Goal: Transaction & Acquisition: Subscribe to service/newsletter

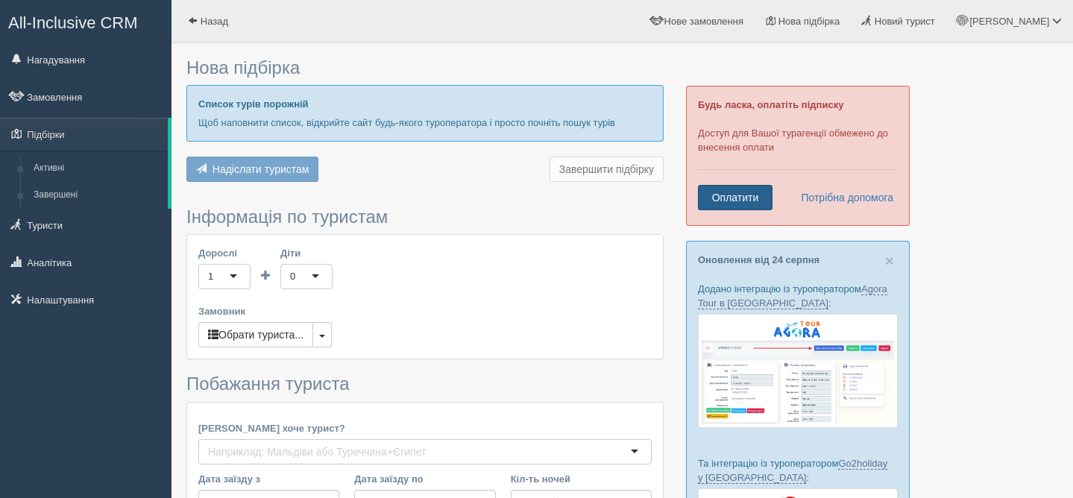
click at [726, 194] on link "Оплатити" at bounding box center [735, 197] width 75 height 25
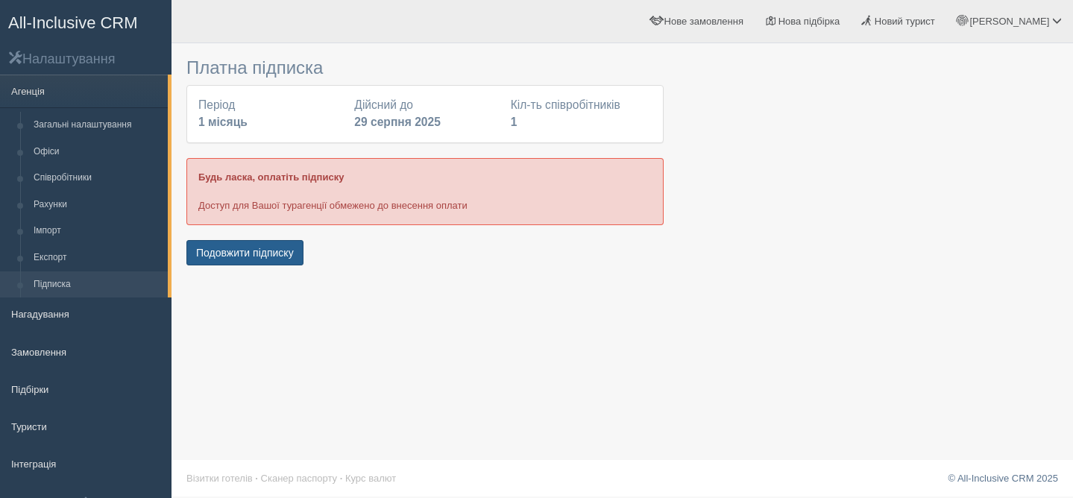
click at [242, 254] on button "Подовжити підписку" at bounding box center [244, 252] width 117 height 25
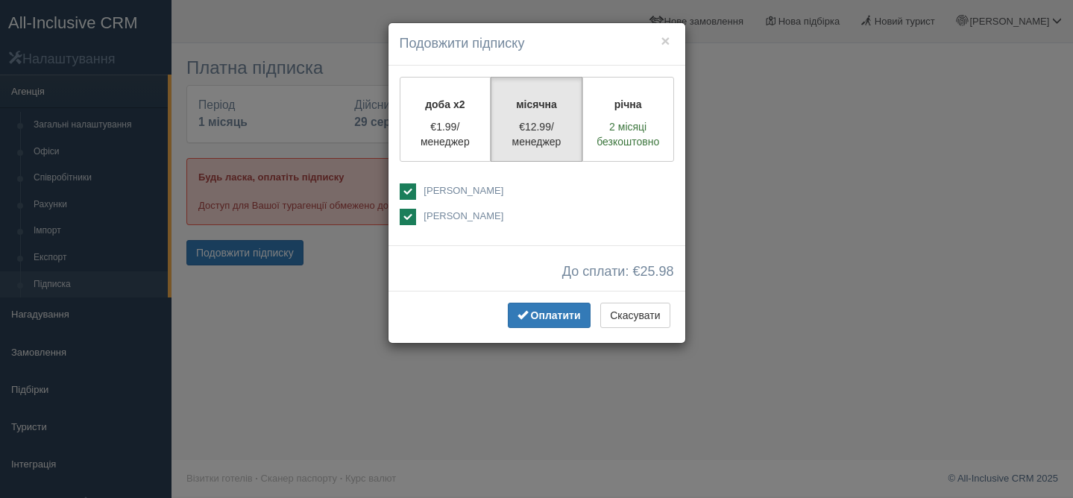
click at [409, 219] on ins at bounding box center [408, 217] width 16 height 16
checkbox input "false"
click at [531, 318] on span "Оплатити" at bounding box center [556, 315] width 50 height 12
